Goal: Answer question/provide support

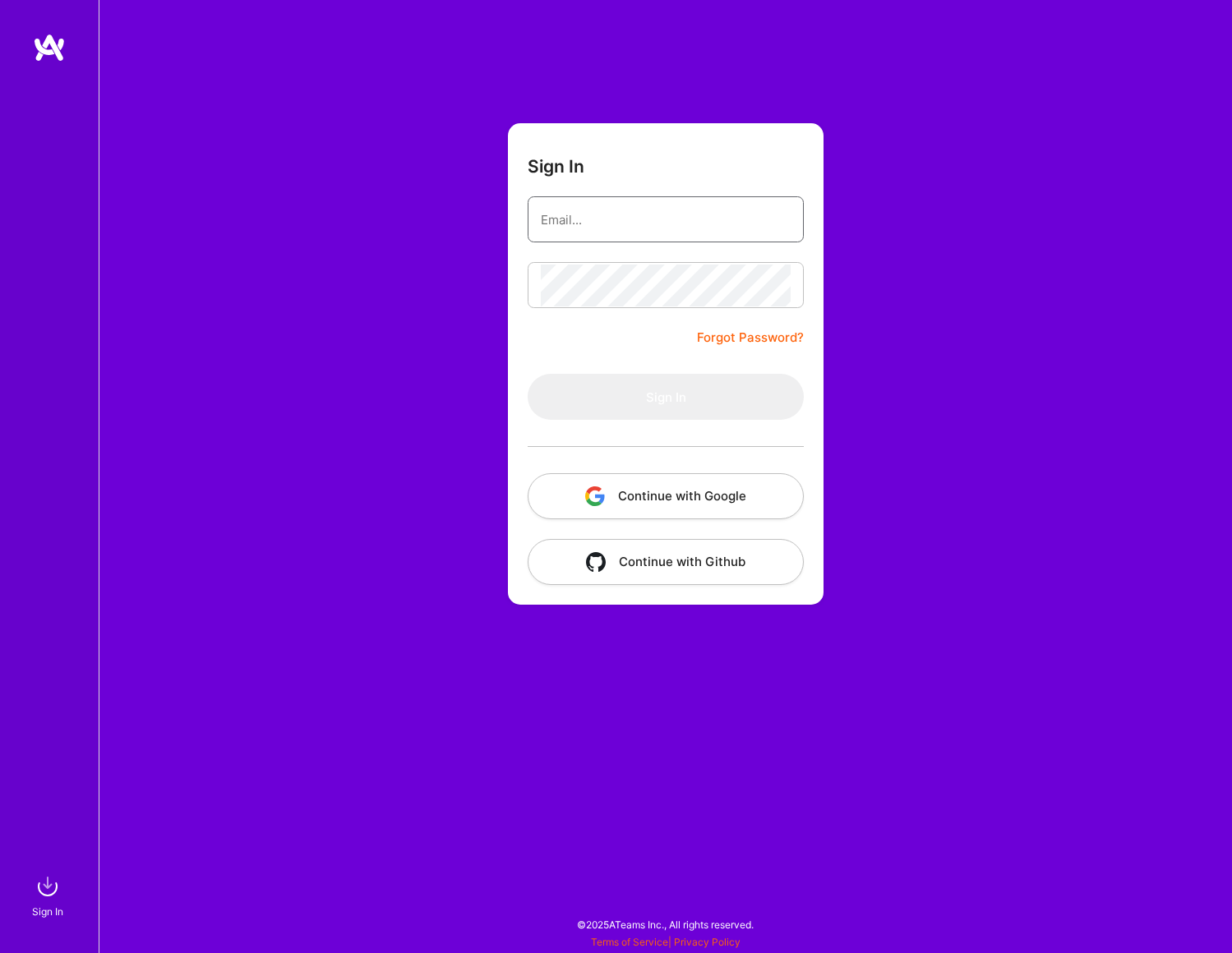
type input "[EMAIL_ADDRESS][DOMAIN_NAME]"
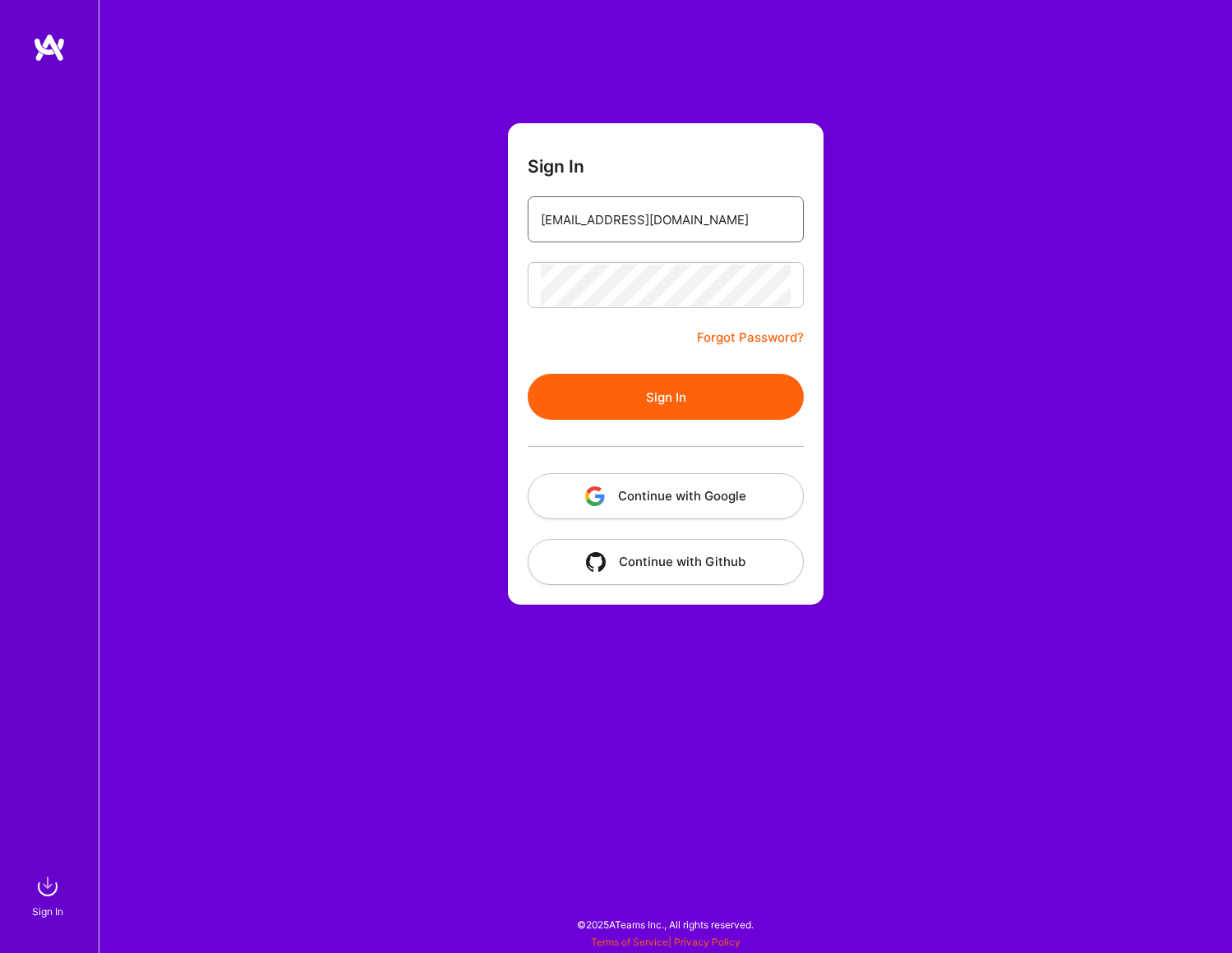
click at [701, 234] on input "[EMAIL_ADDRESS][DOMAIN_NAME]" at bounding box center [665, 220] width 250 height 42
click at [675, 400] on button "Sign In" at bounding box center [665, 397] width 276 height 46
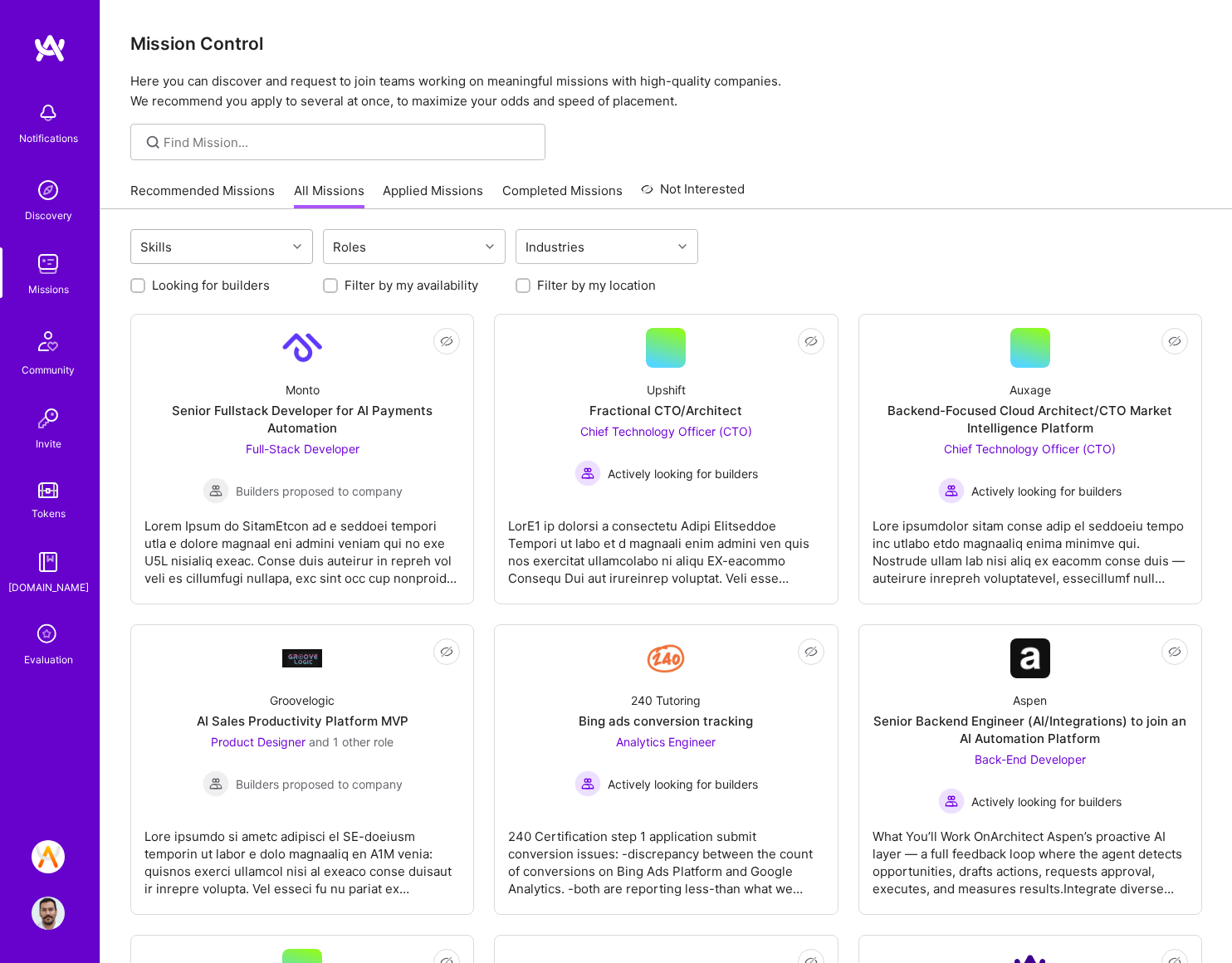
click at [239, 238] on div "Skills" at bounding box center [209, 246] width 156 height 33
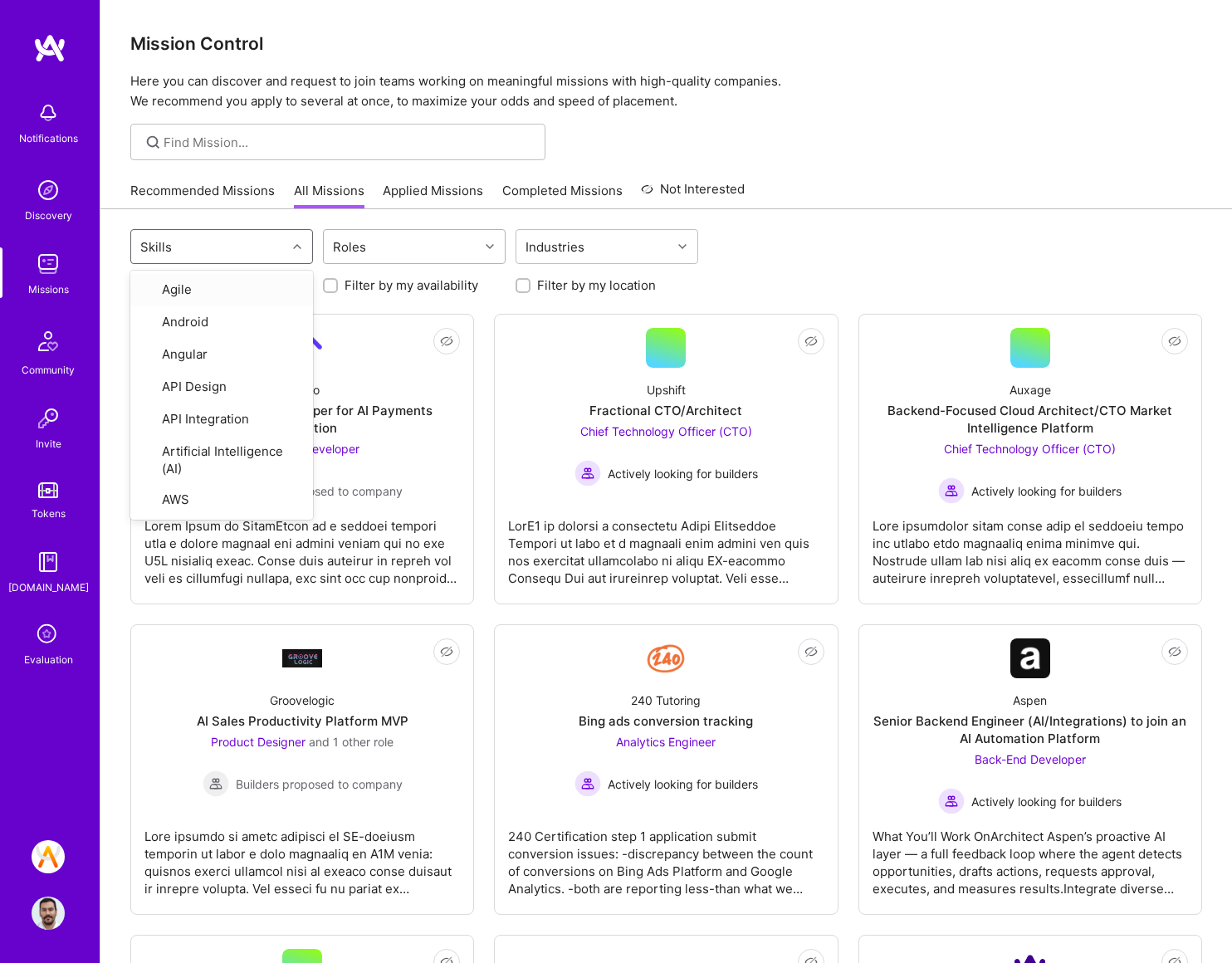
click at [423, 254] on div "Roles" at bounding box center [402, 246] width 156 height 33
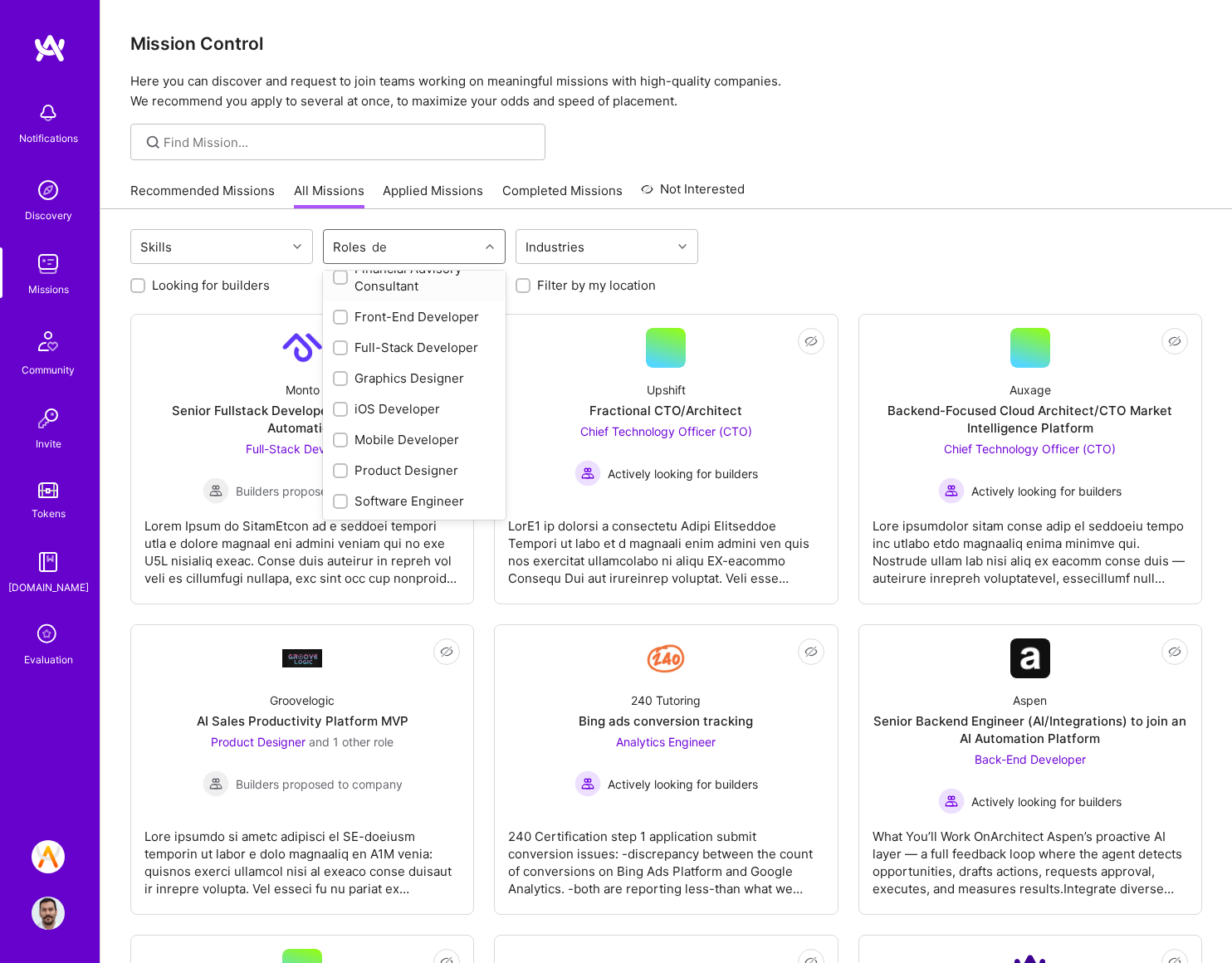
scroll to position [46, 0]
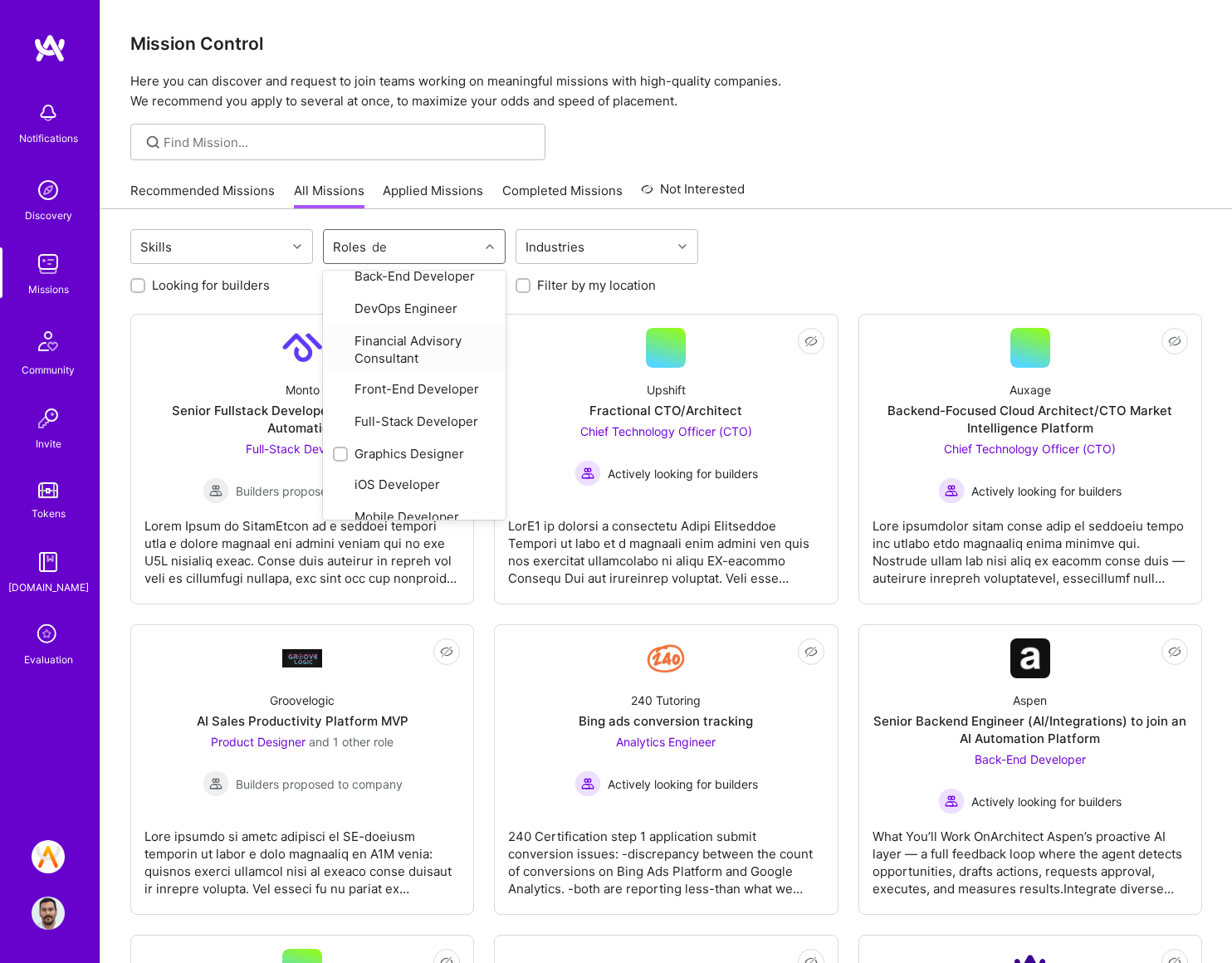
type input "des"
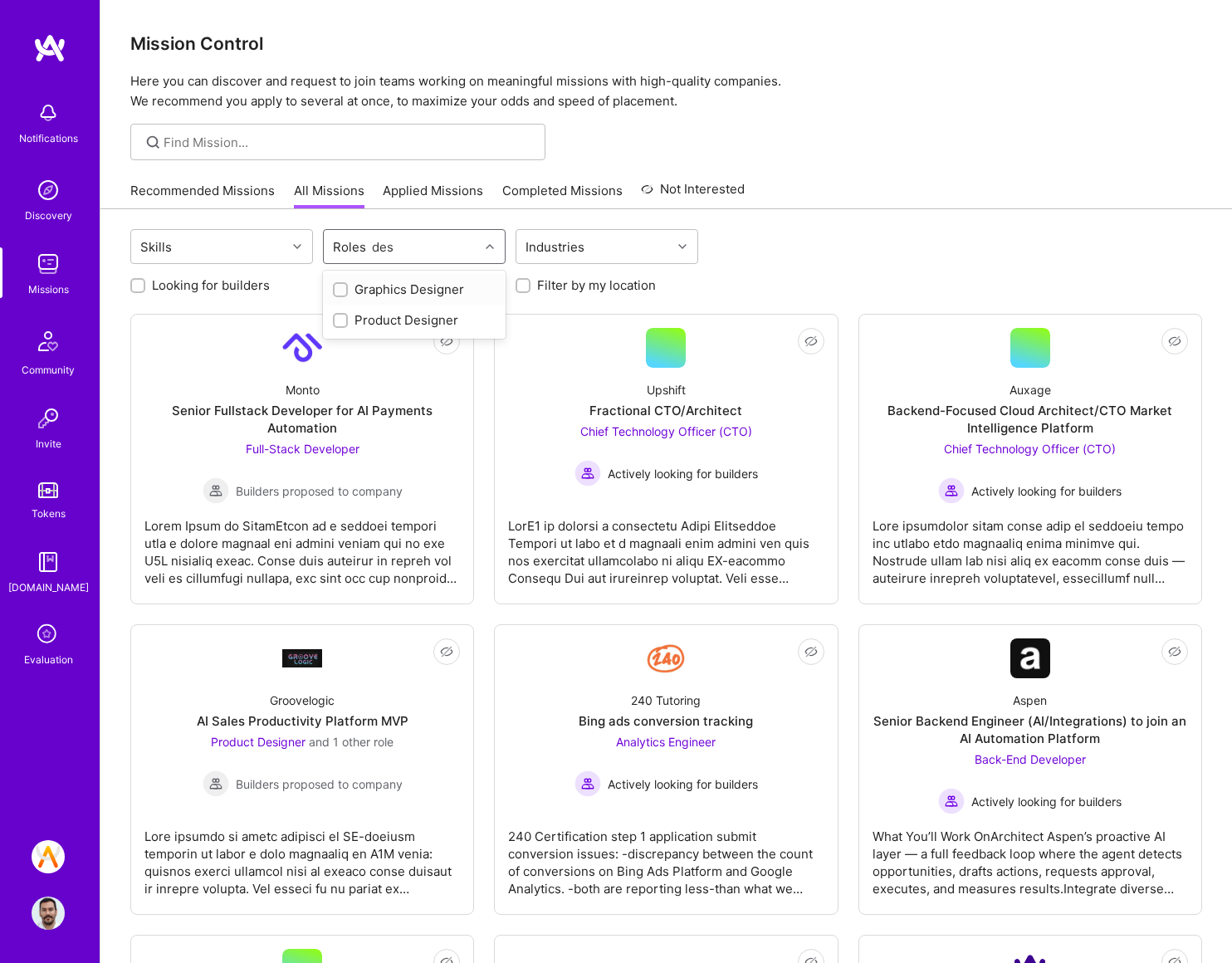
scroll to position [0, 0]
click at [418, 320] on div "Product Designer" at bounding box center [414, 320] width 162 height 18
checkbox input "true"
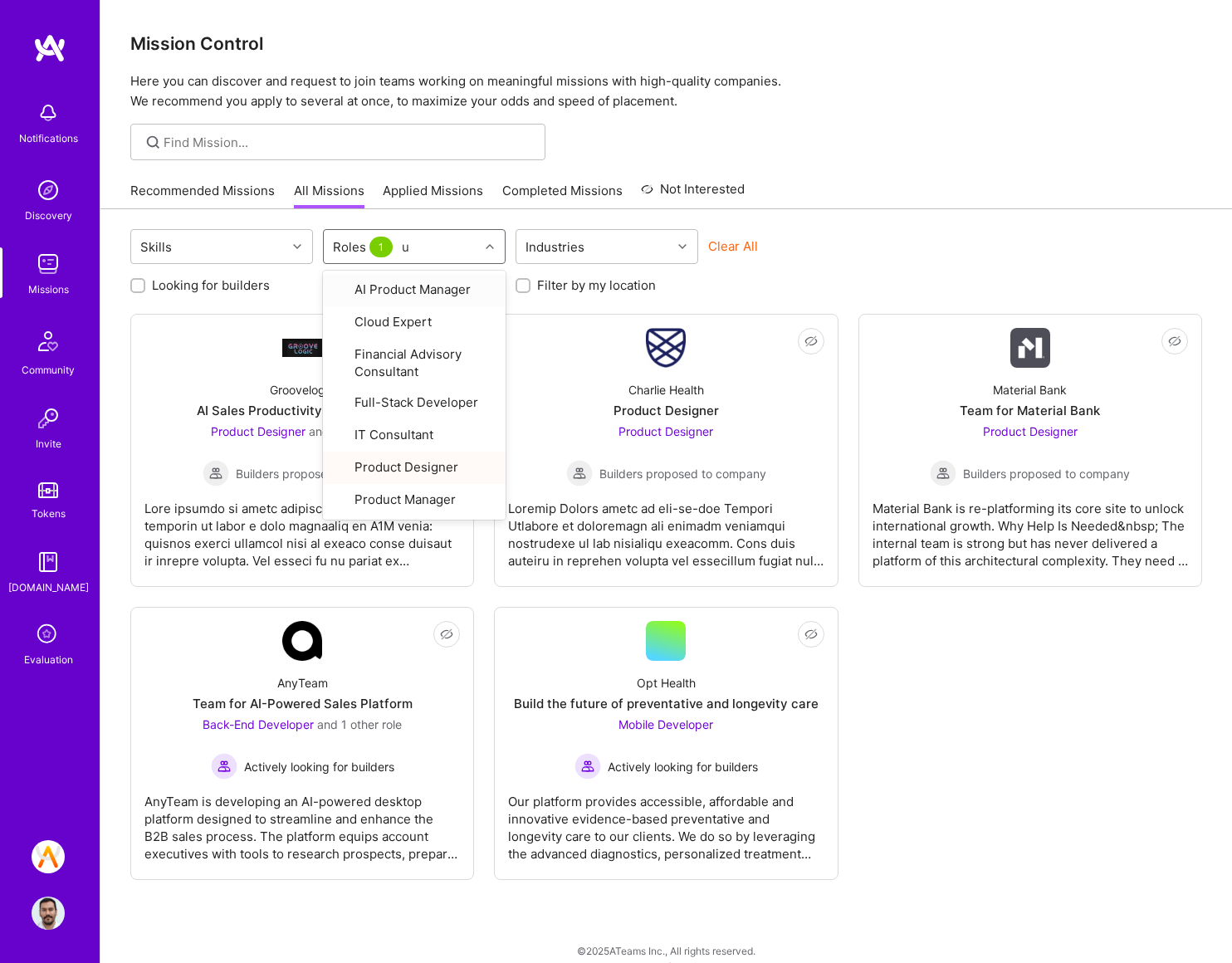
type input "ux"
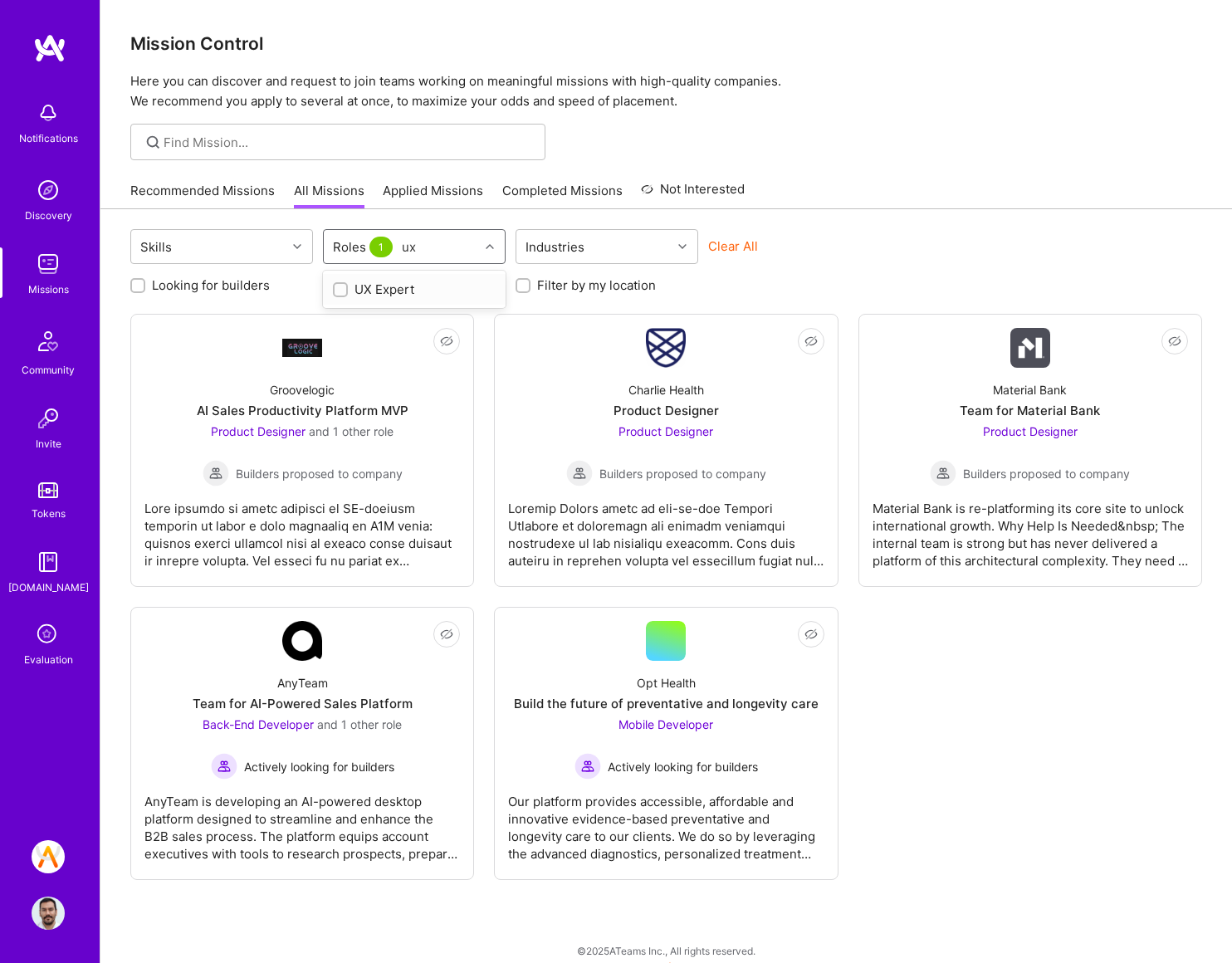
click at [408, 285] on div "UX Expert" at bounding box center [414, 289] width 162 height 18
checkbox input "true"
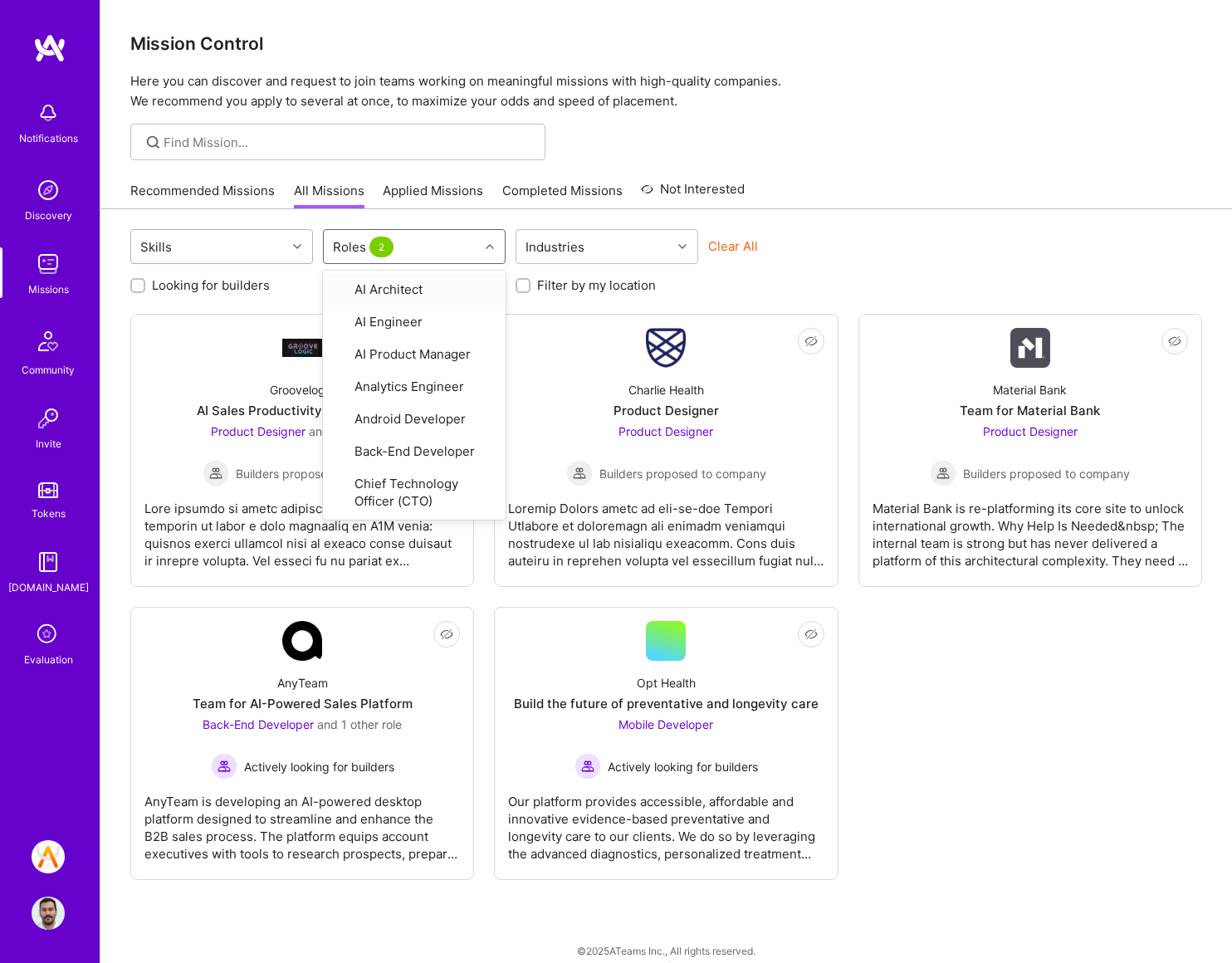
click at [246, 250] on div "Skills" at bounding box center [209, 246] width 156 height 33
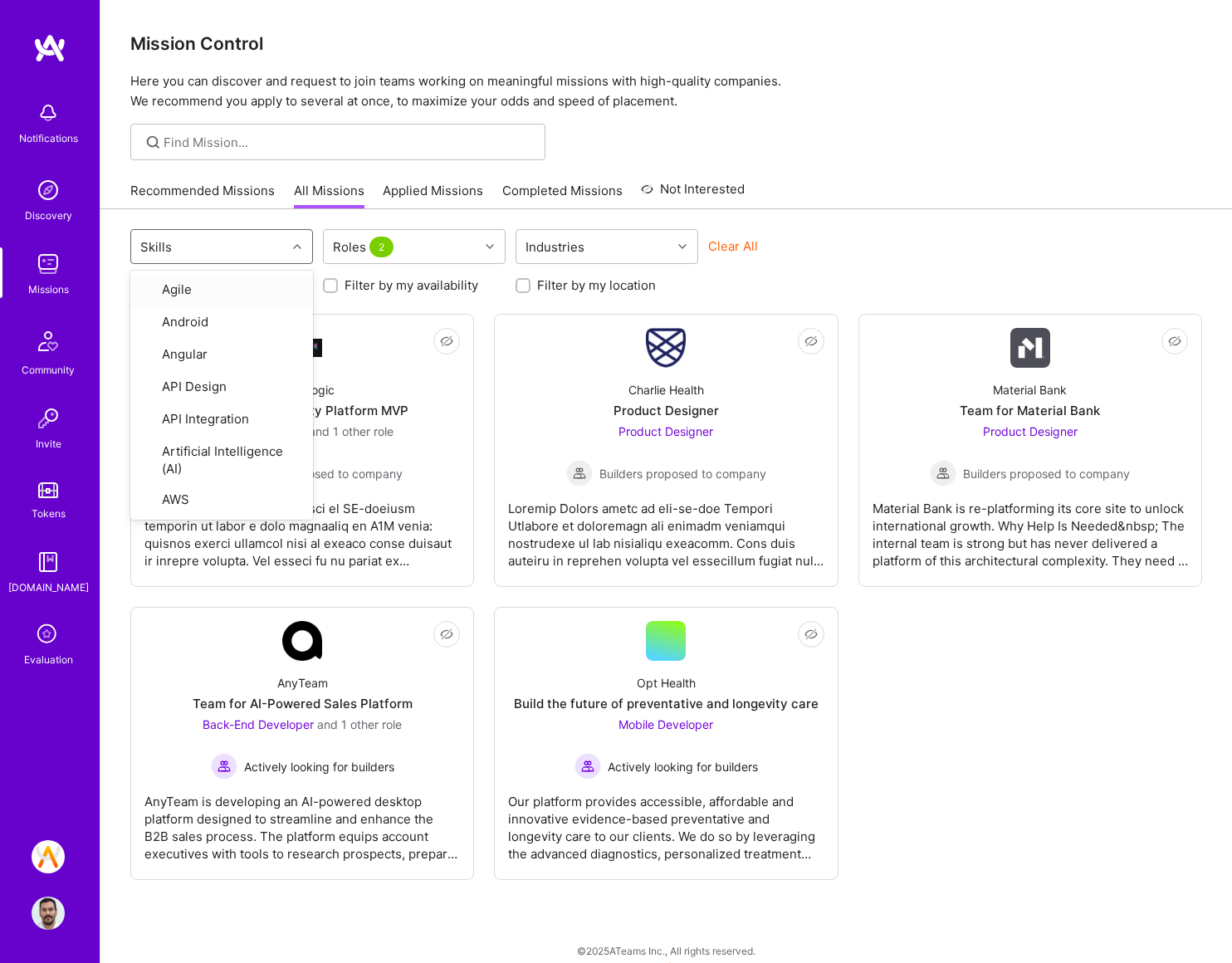
click at [625, 222] on div "option Agile focused, 1 of 78. 78 results available. Use Up and Down to choose …" at bounding box center [666, 594] width 1131 height 770
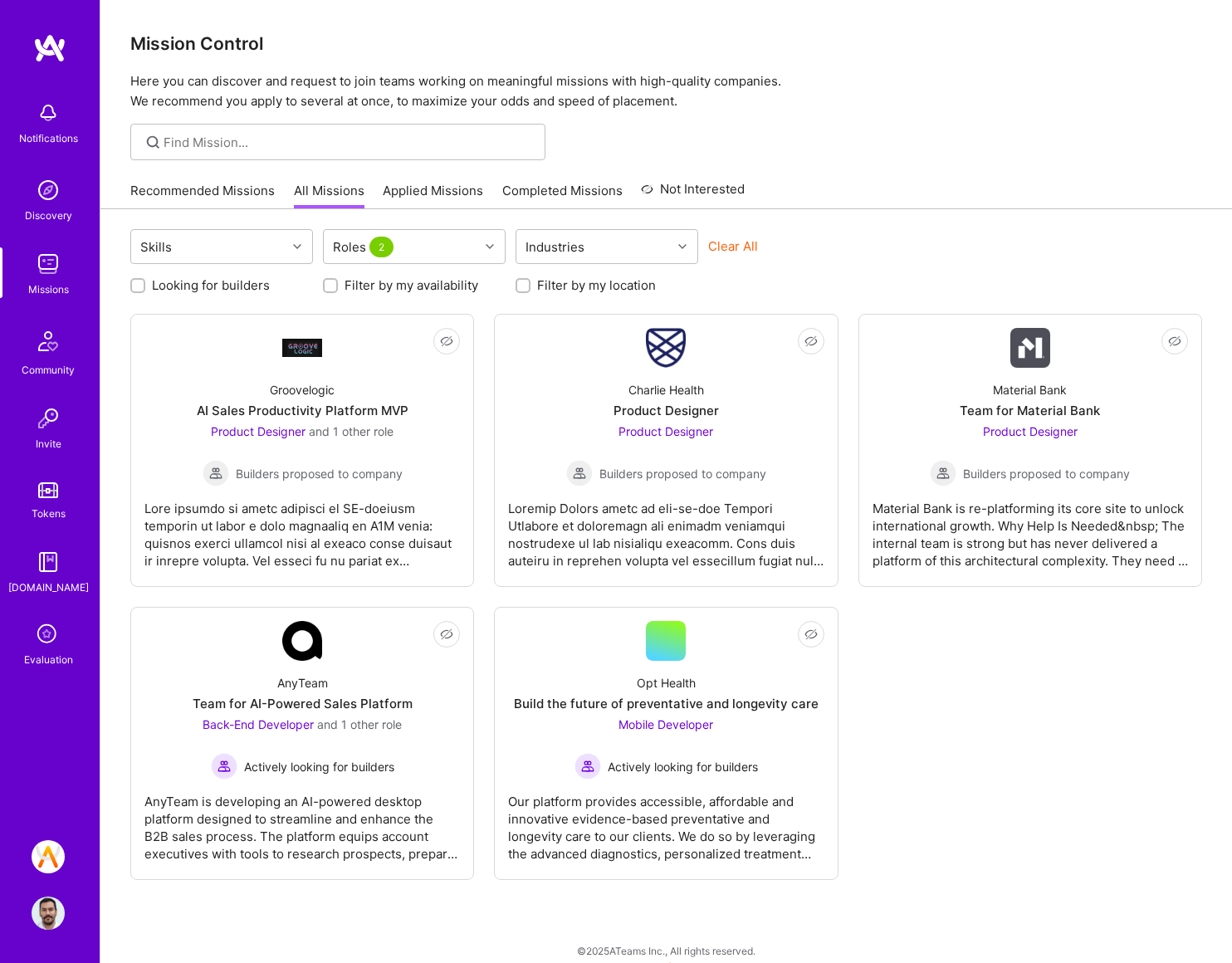
click at [567, 291] on label "Filter by my location" at bounding box center [596, 285] width 118 height 18
click at [530, 291] on input "Filter by my location" at bounding box center [525, 287] width 12 height 12
checkbox input "true"
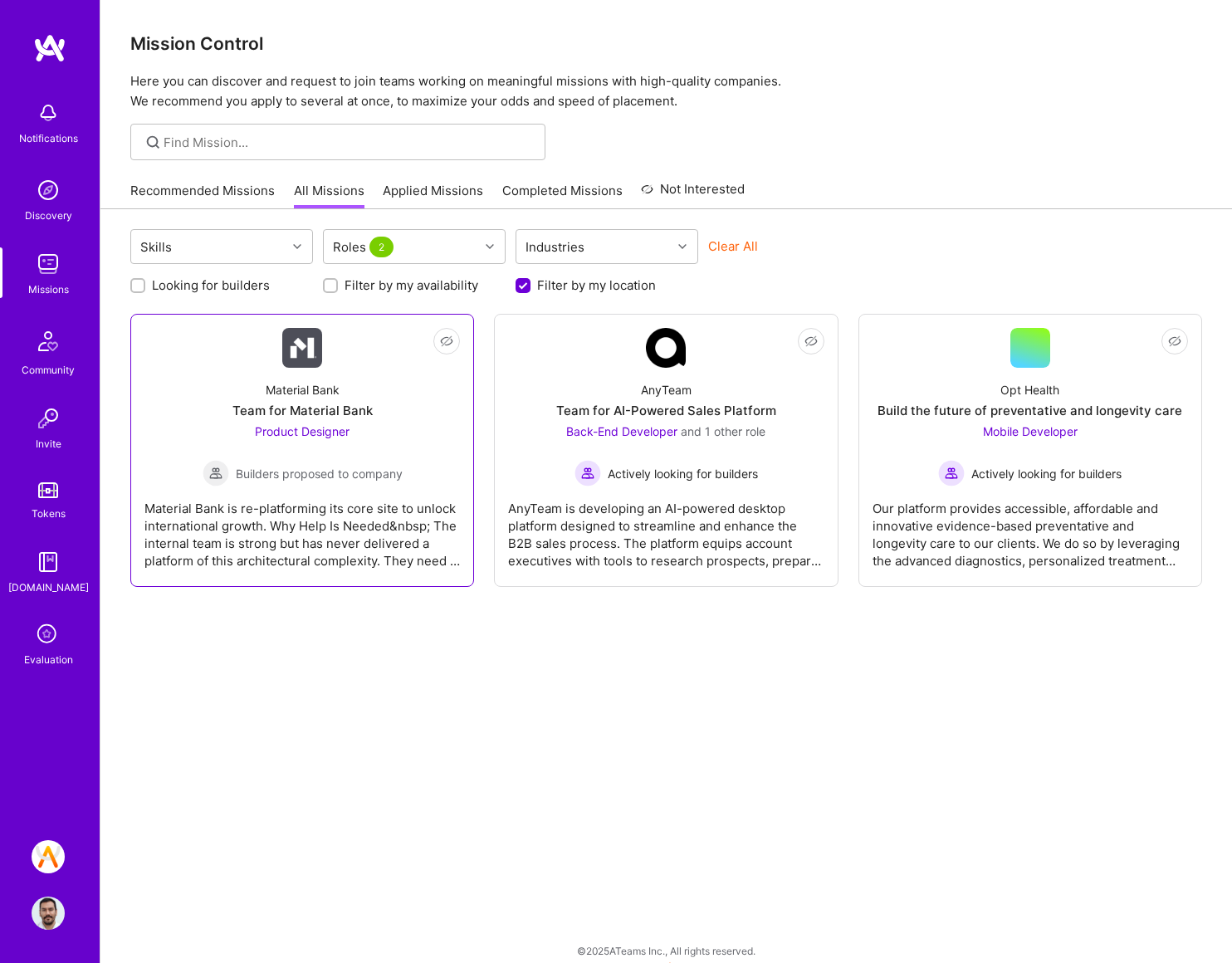
click at [331, 430] on span "Product Designer" at bounding box center [302, 431] width 95 height 14
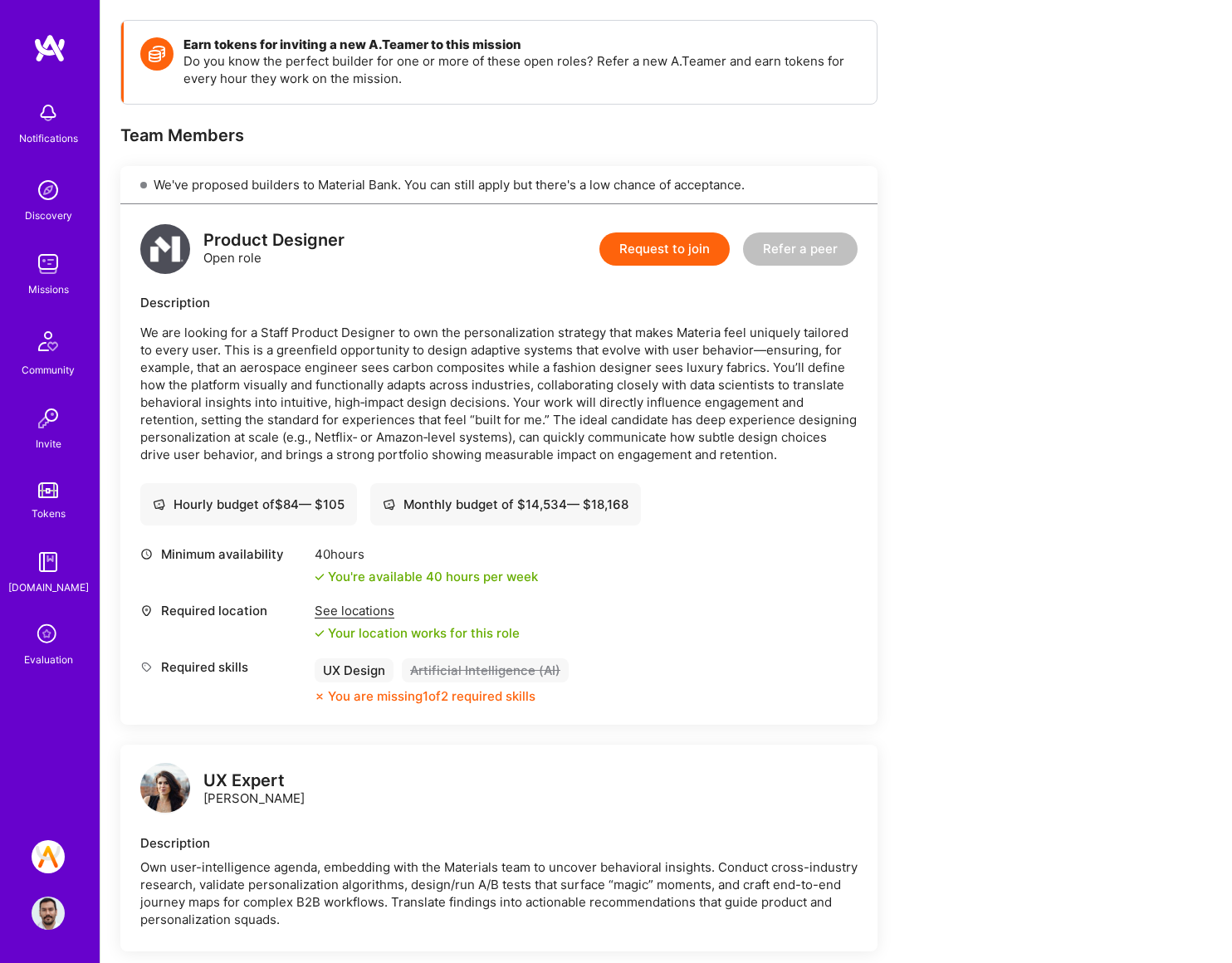
scroll to position [266, 0]
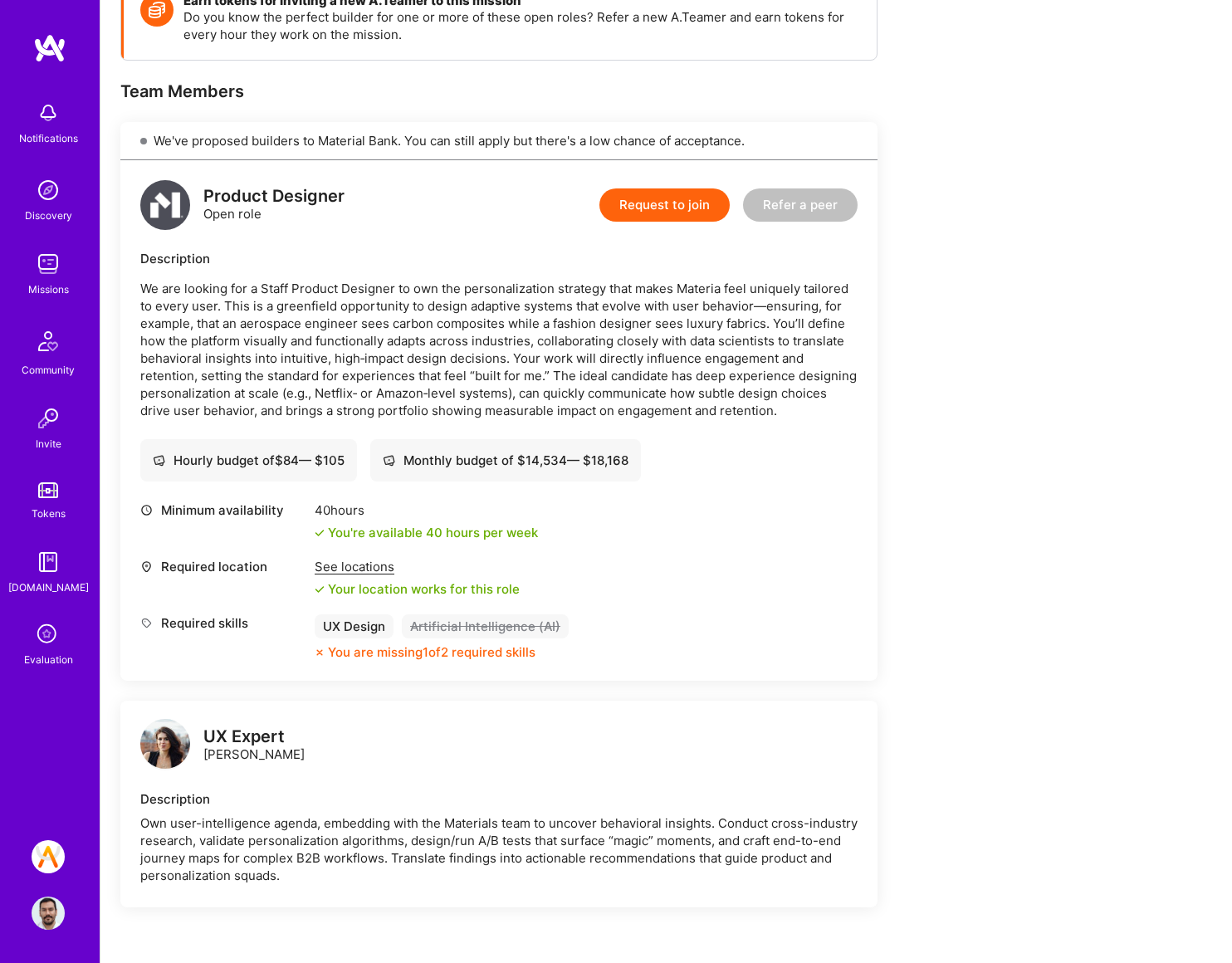
click at [49, 673] on div "Notifications Discovery Missions Community Invite Tokens [DOMAIN_NAME] Evaluati…" at bounding box center [50, 424] width 100 height 784
click at [52, 648] on icon at bounding box center [47, 635] width 31 height 31
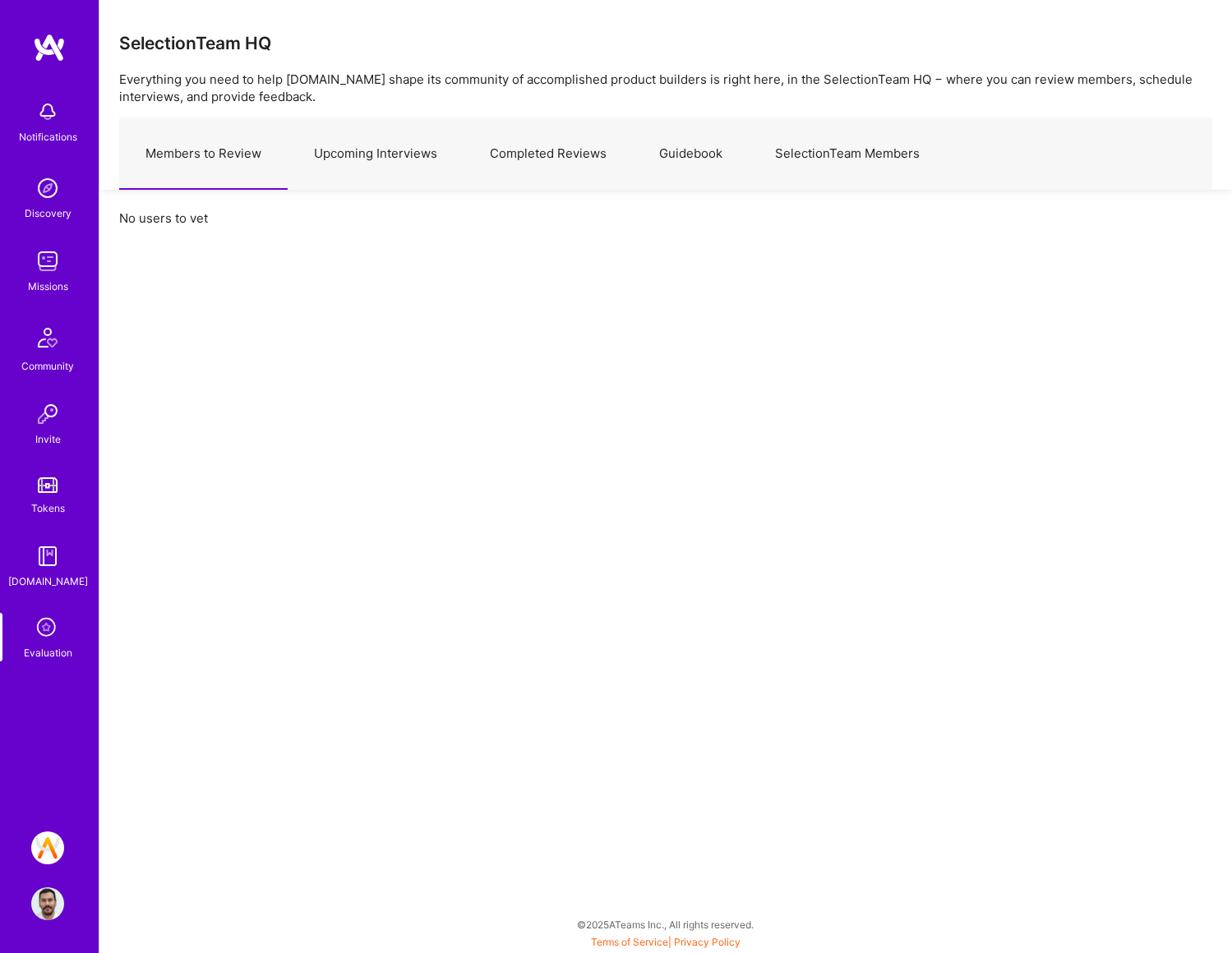
click at [374, 169] on link "Upcoming Interviews" at bounding box center [376, 153] width 176 height 71
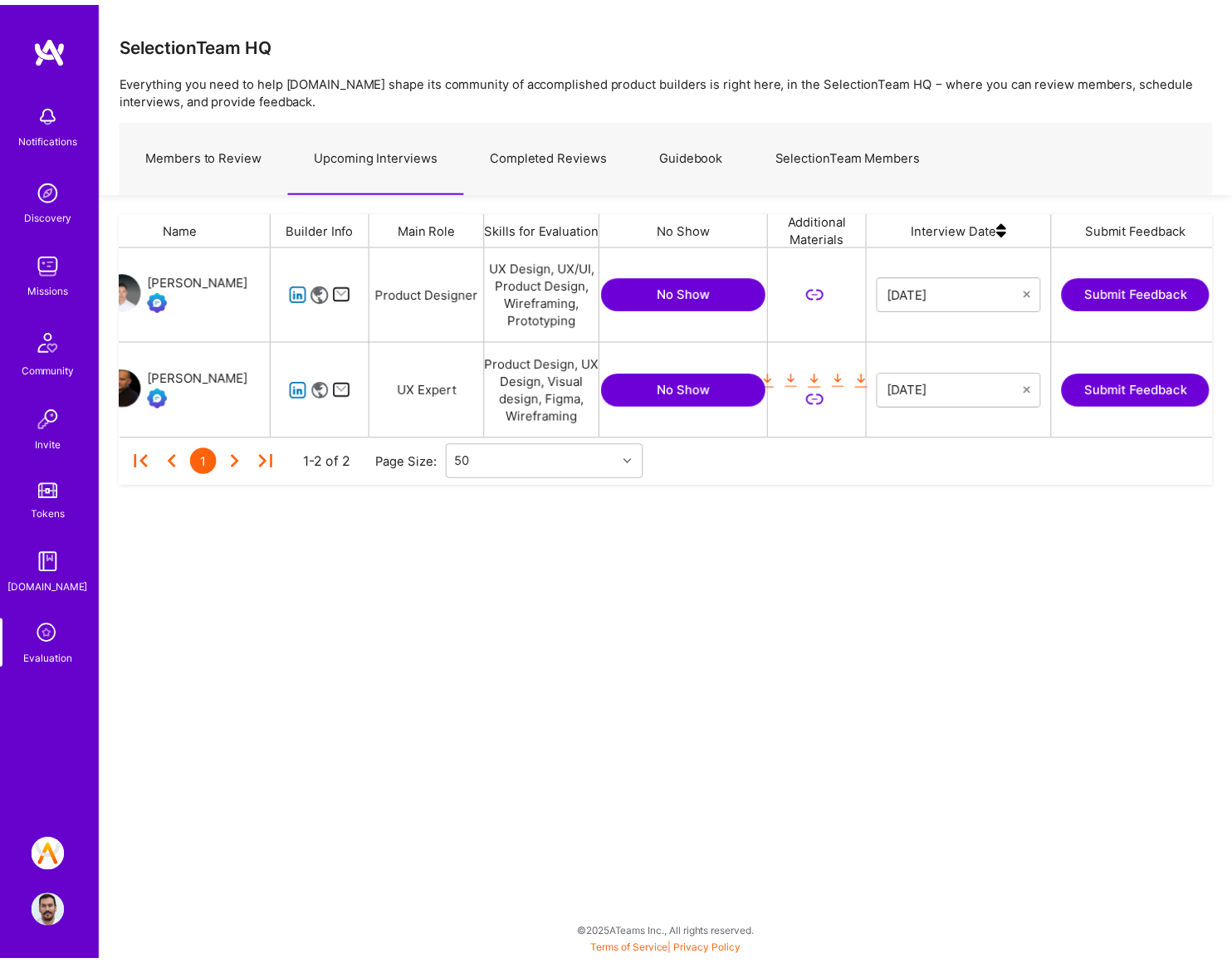
scroll to position [0, 220]
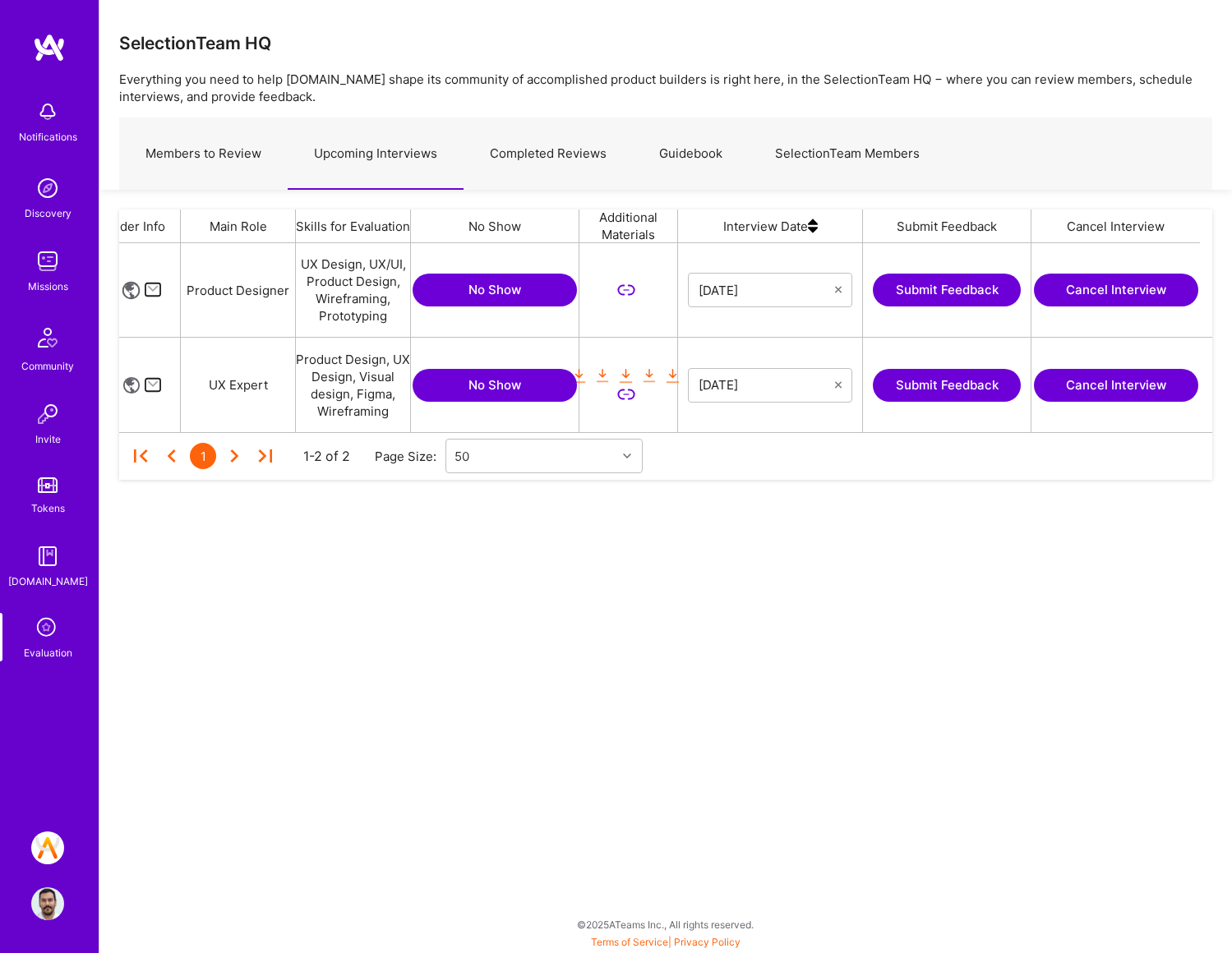
click at [978, 297] on button "Submit Feedback" at bounding box center [947, 289] width 148 height 33
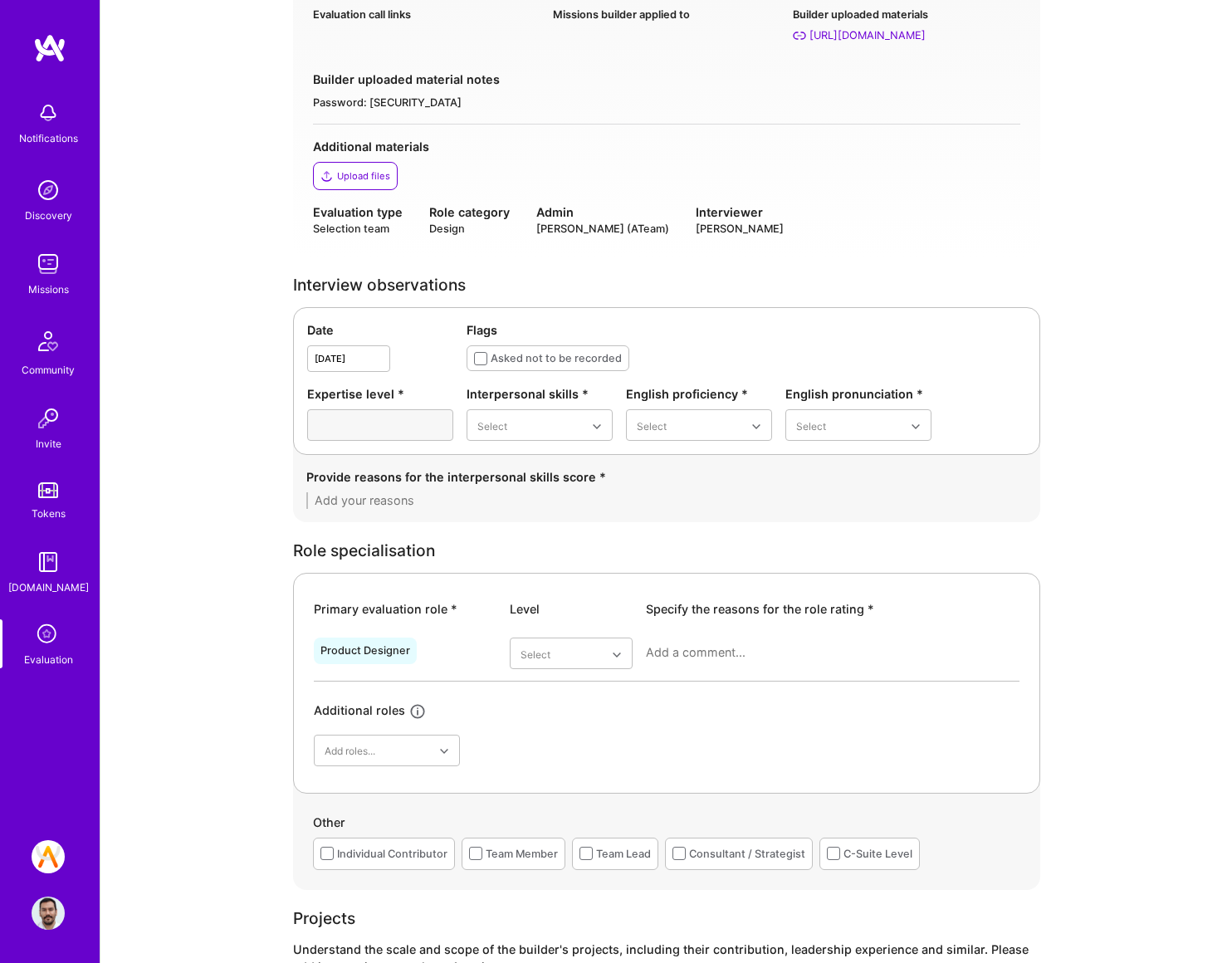
scroll to position [338, 0]
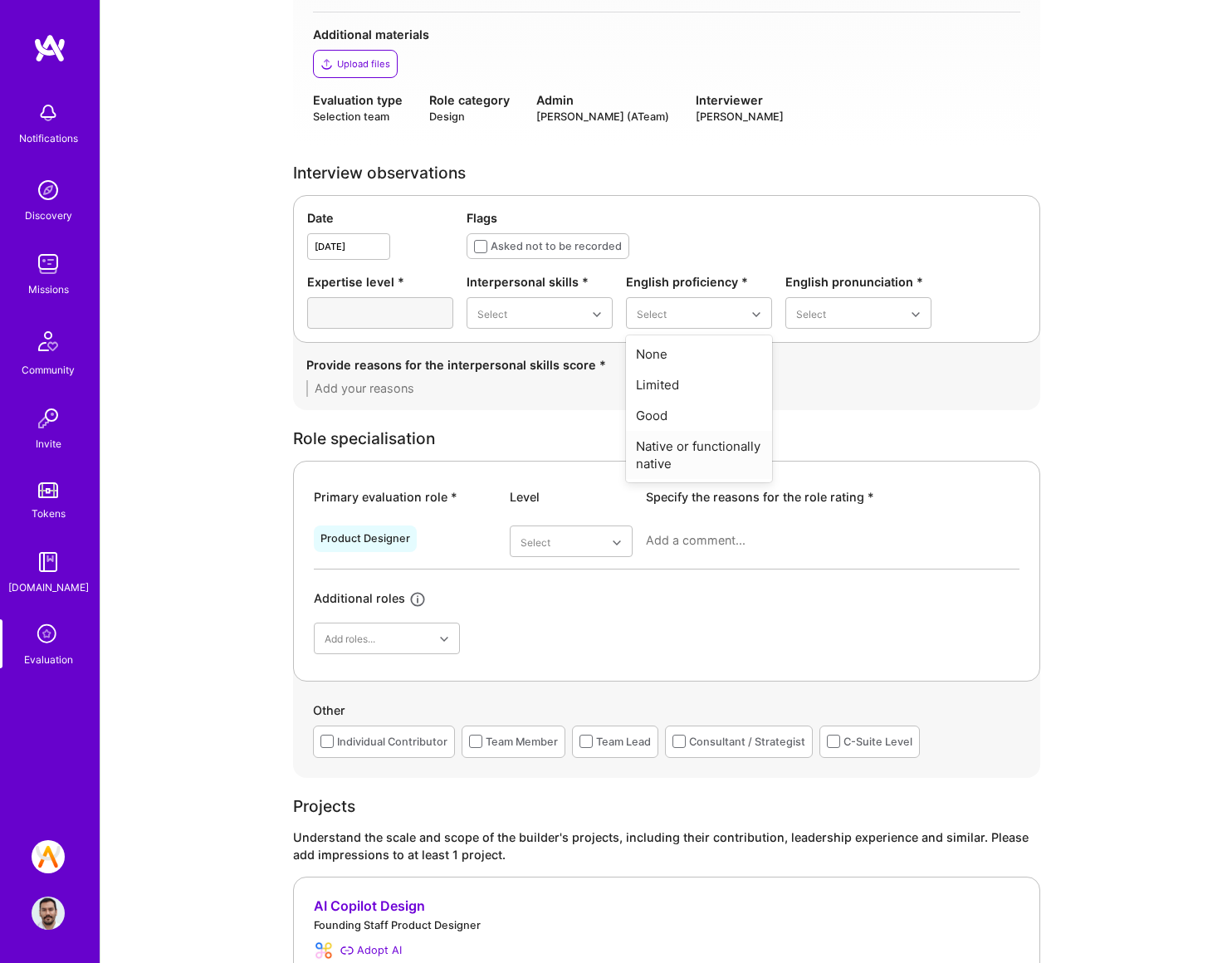
click at [712, 449] on div "Native or functionally native" at bounding box center [698, 455] width 146 height 48
click at [846, 446] on div "Excellent" at bounding box center [858, 446] width 146 height 30
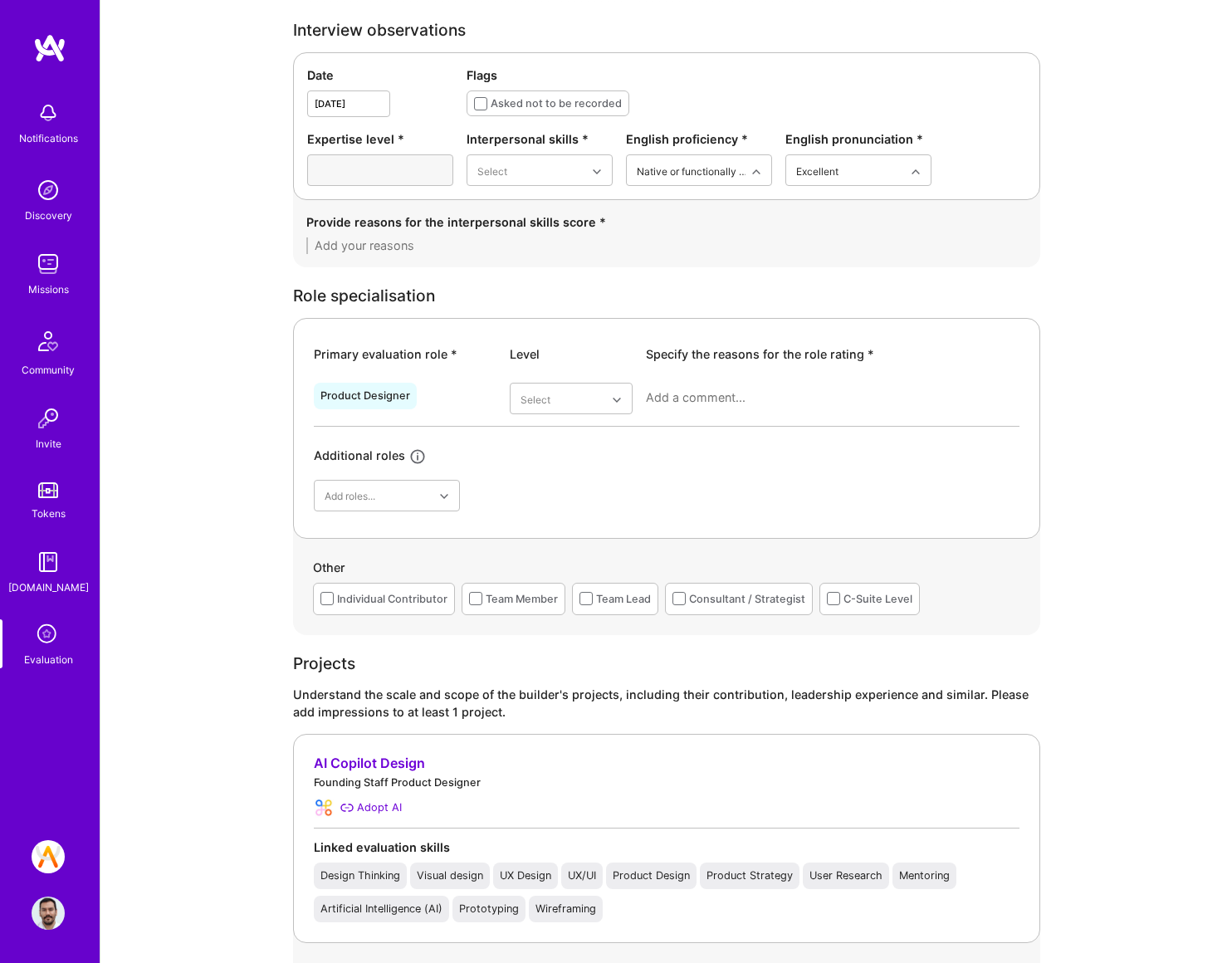
scroll to position [740, 0]
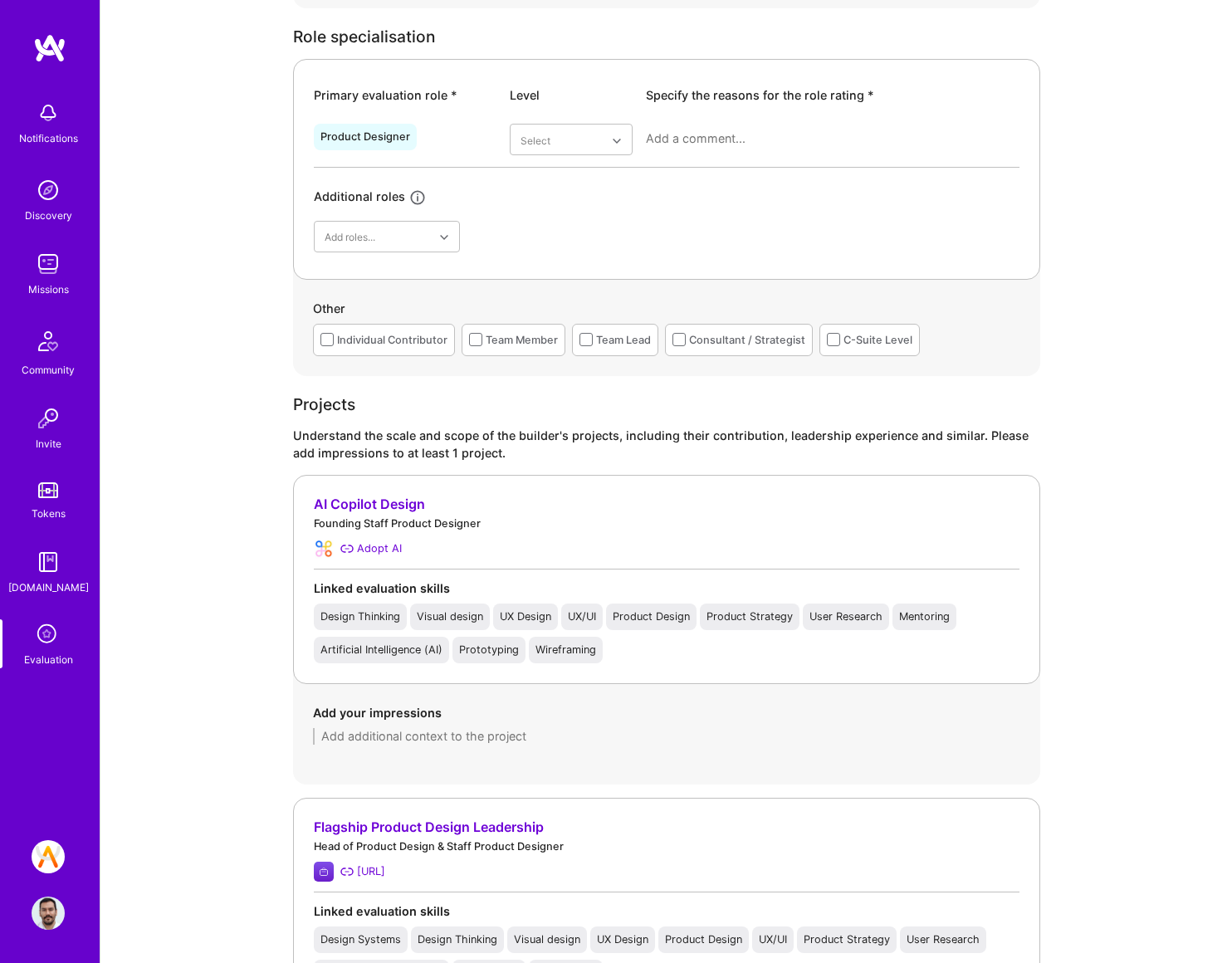
click at [388, 332] on div "Individual Contributor" at bounding box center [392, 340] width 111 height 18
click at [701, 339] on div "Consultant / Strategist" at bounding box center [747, 340] width 116 height 18
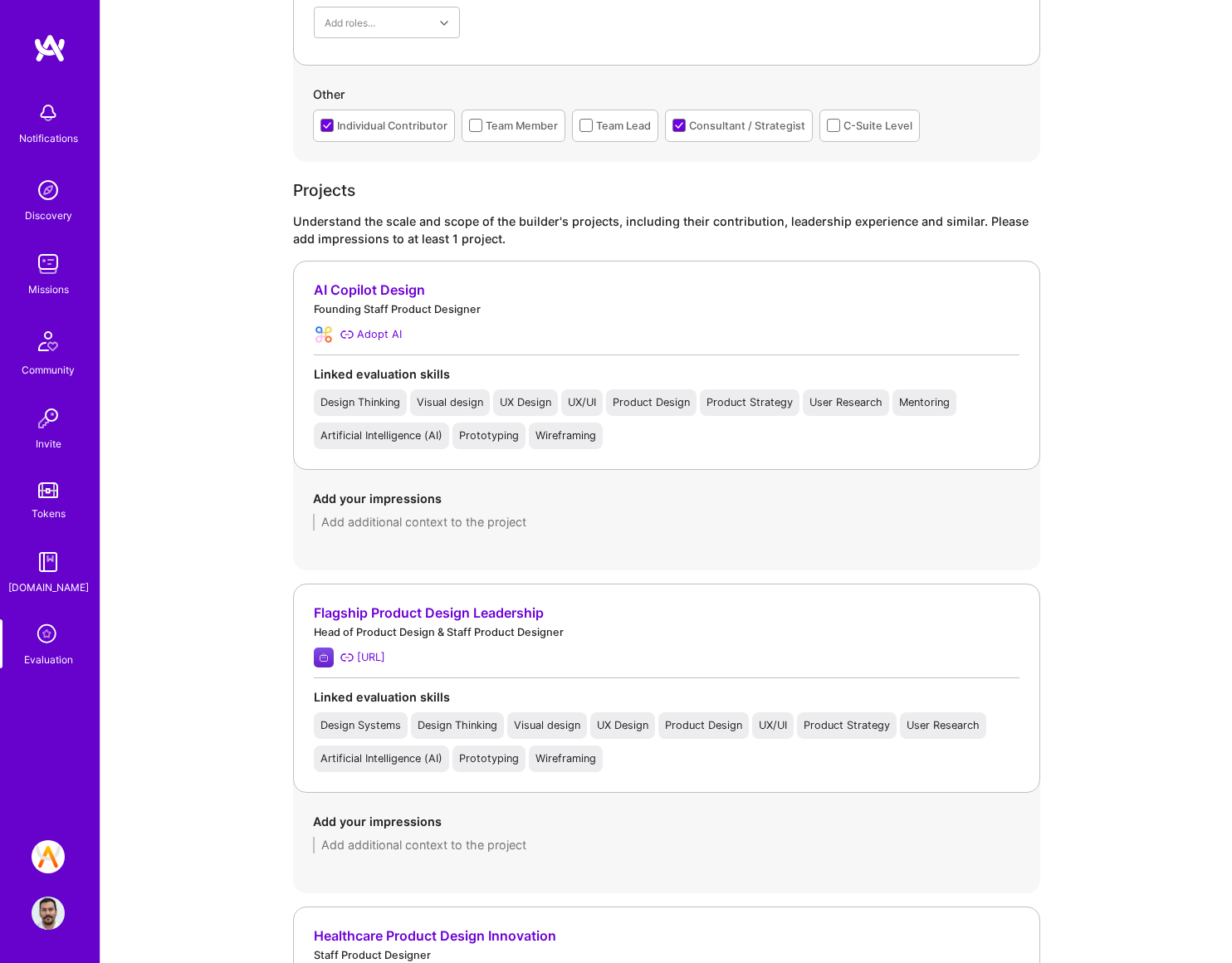
scroll to position [842, 0]
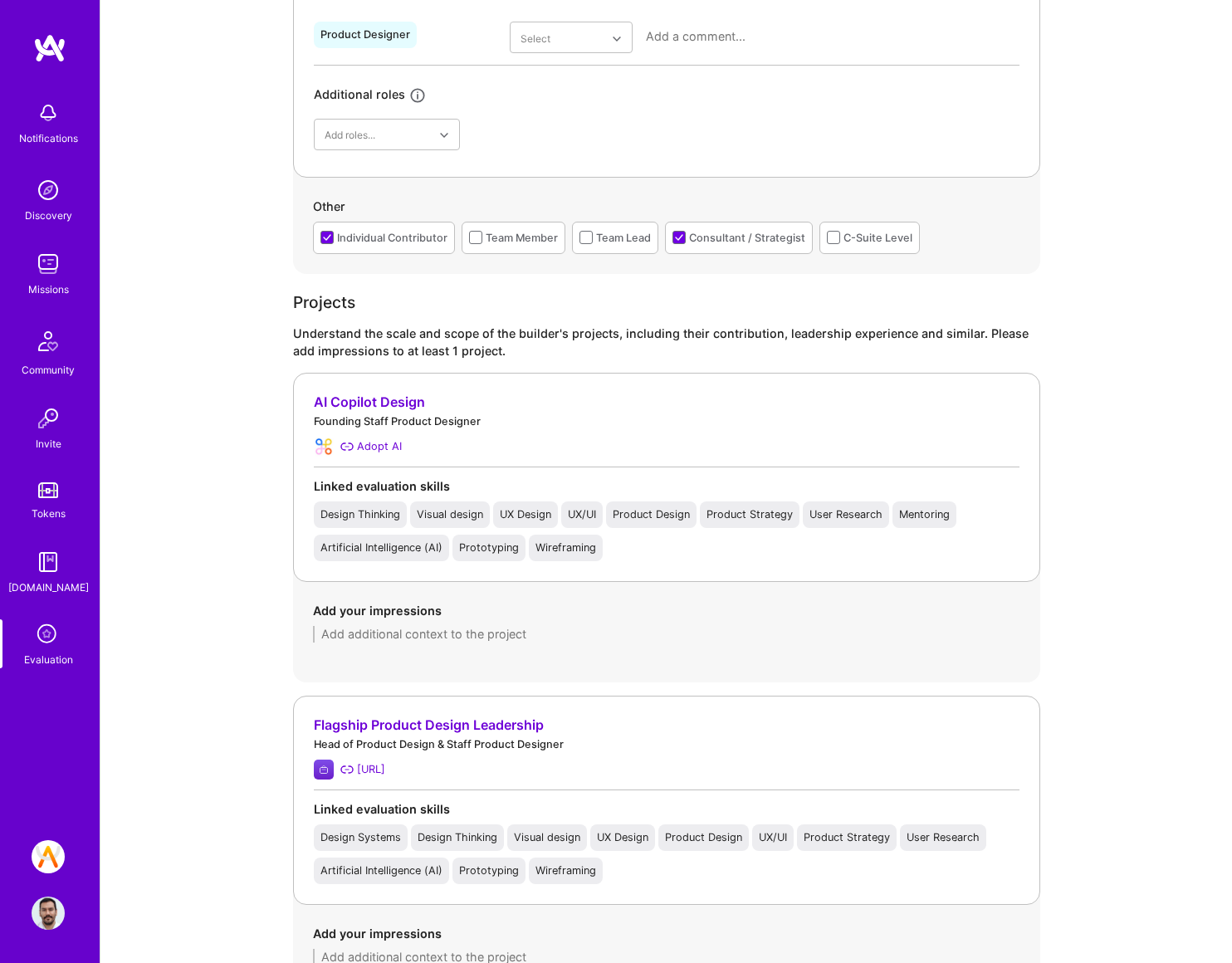
click at [238, 514] on div "Evaluation feedback on builder Use this form to document your builder evaluatio…" at bounding box center [666, 889] width 1131 height 3463
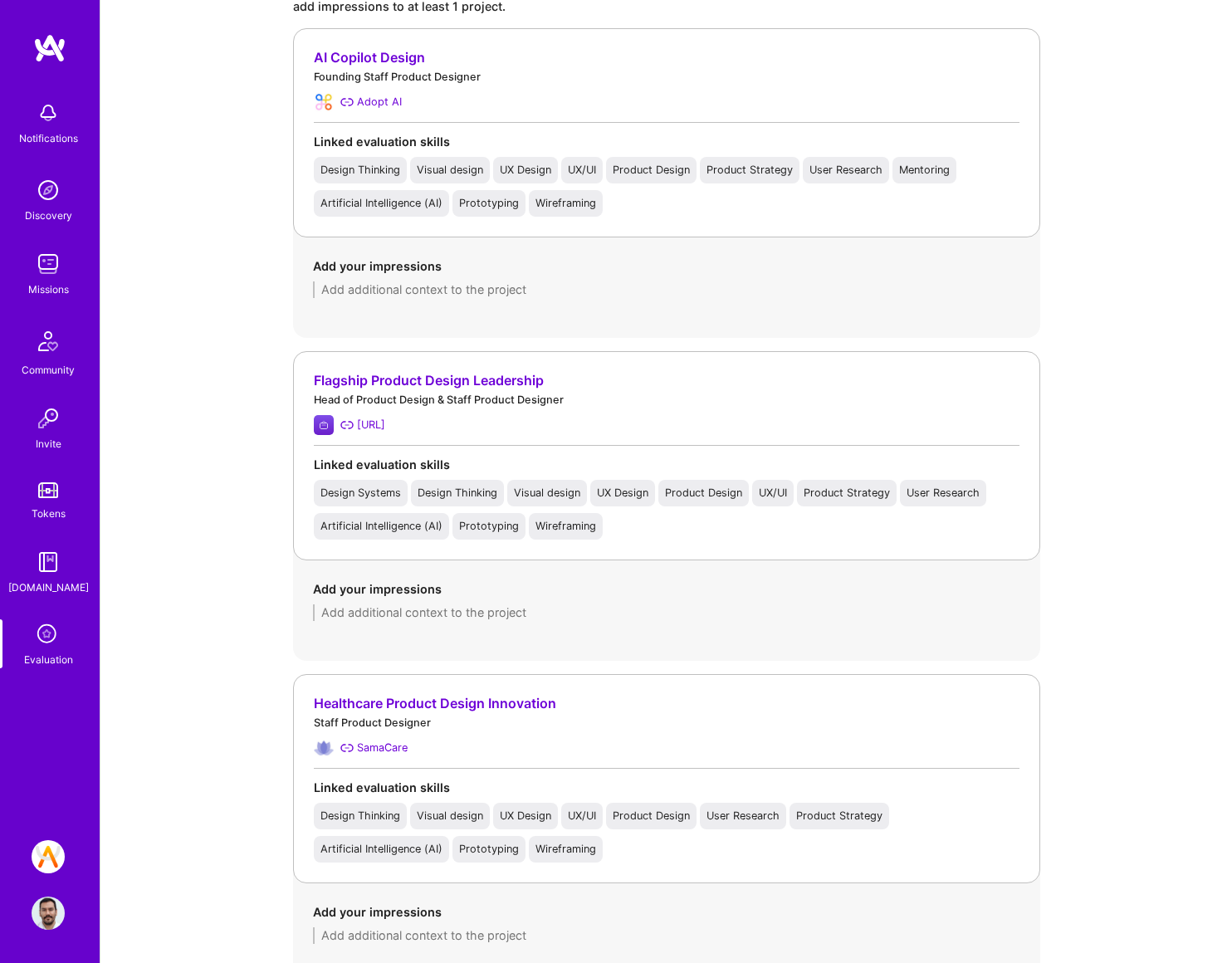
scroll to position [1227, 0]
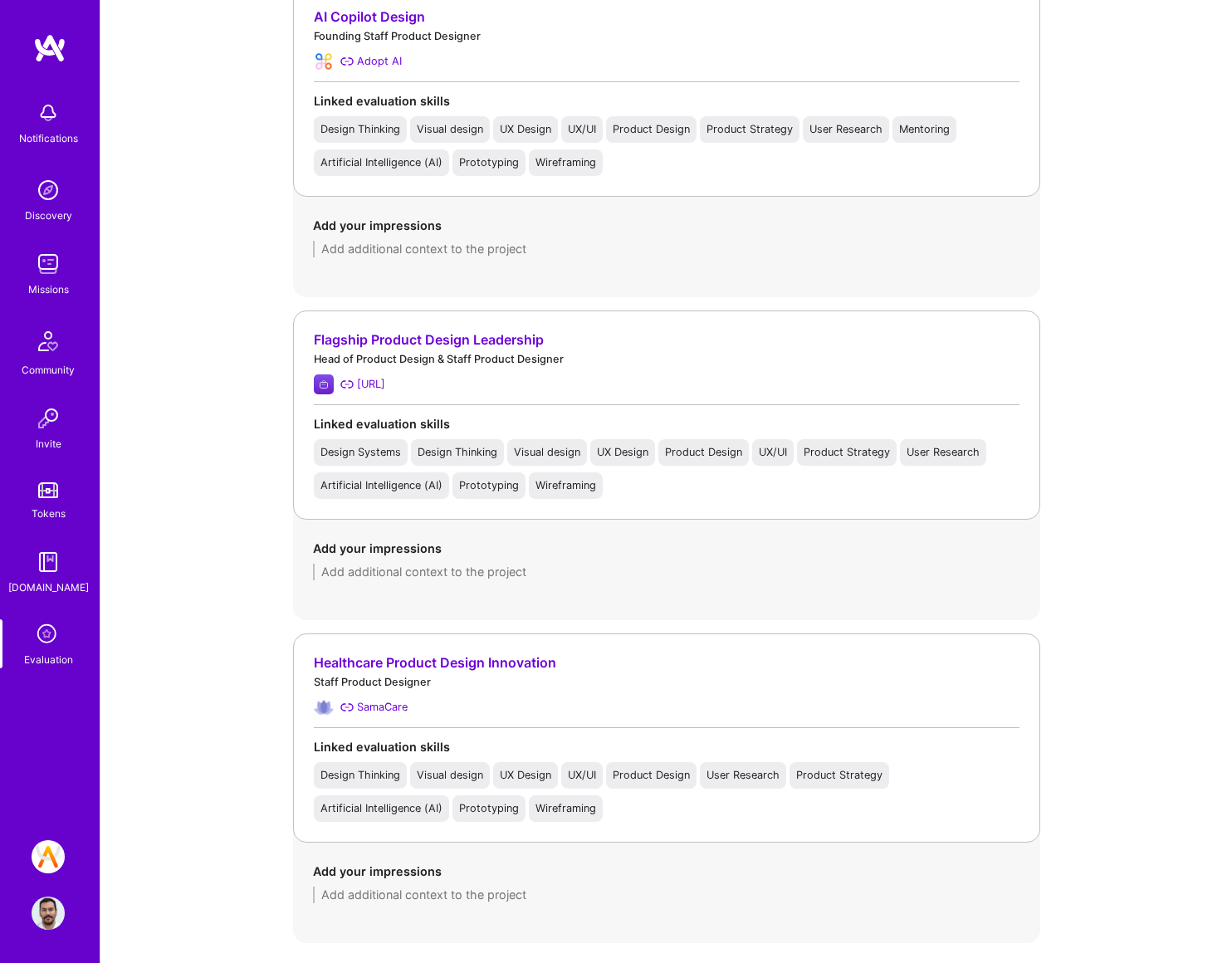
click at [679, 642] on div "Healthcare Product Design Innovation Staff Product Designer SamaCare Linked eva…" at bounding box center [667, 737] width 747 height 209
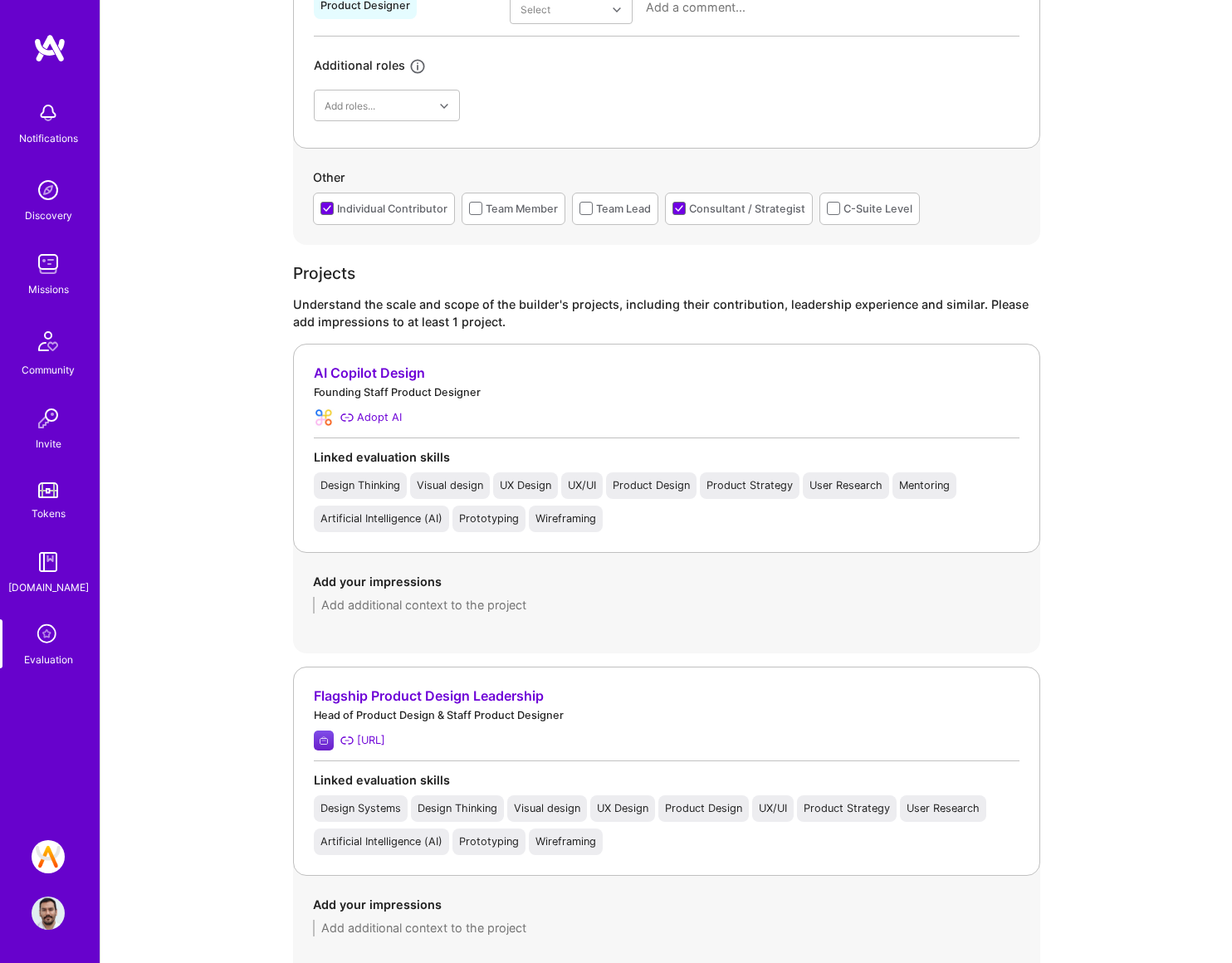
scroll to position [386, 0]
